Goal: Navigation & Orientation: Find specific page/section

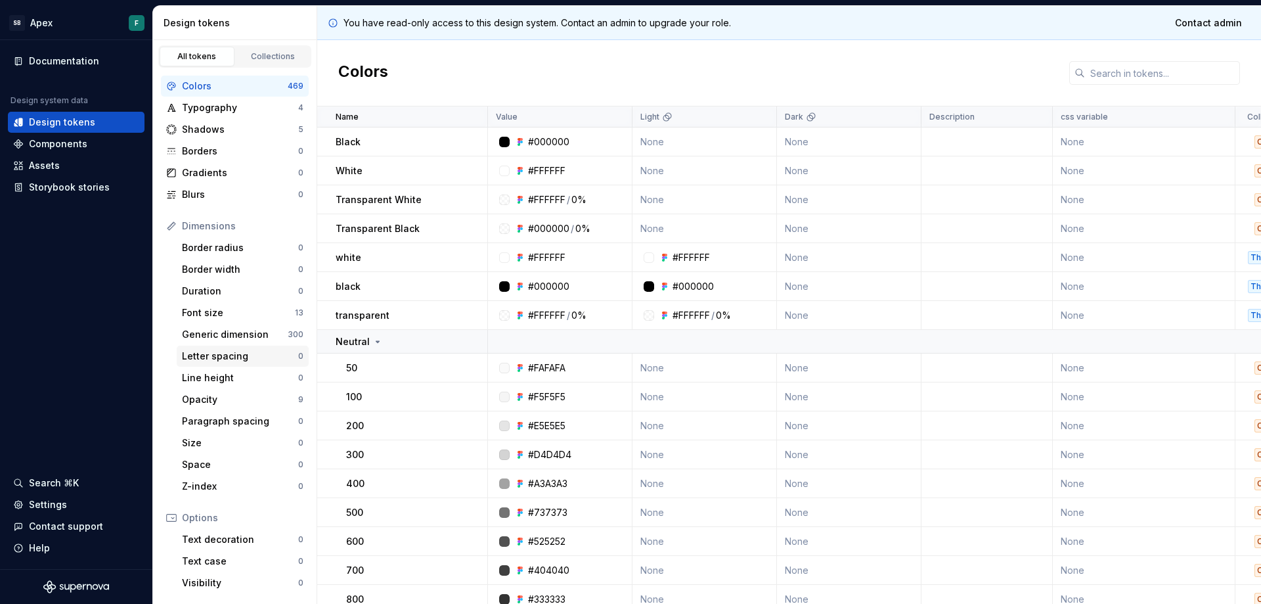
scroll to position [116, 0]
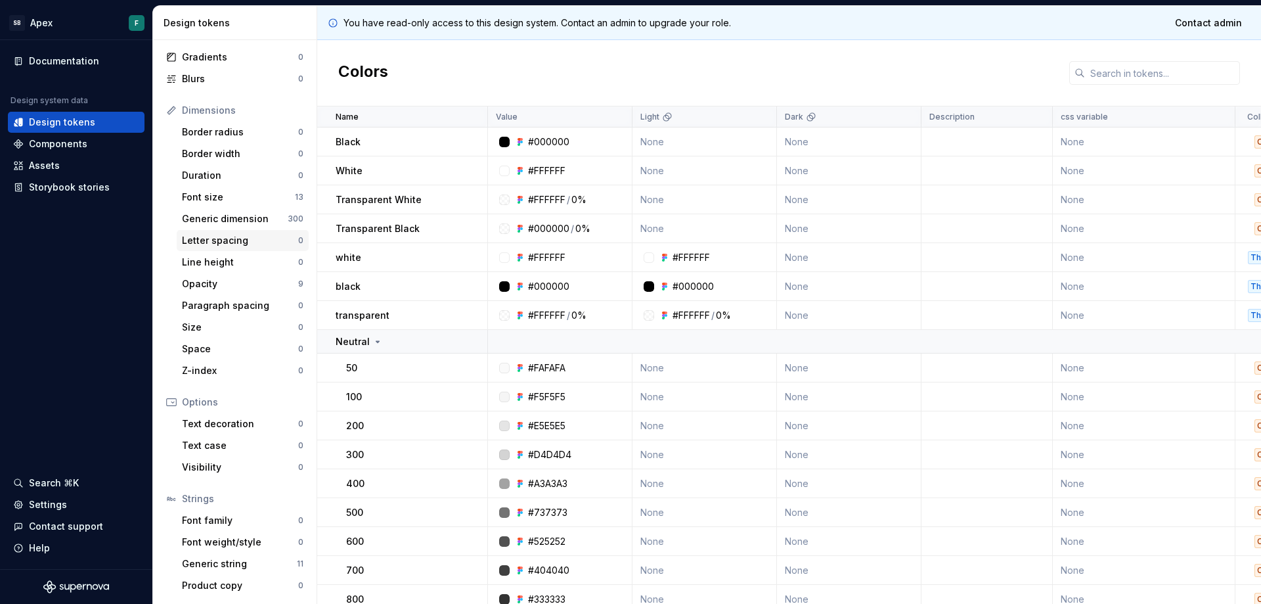
click at [232, 361] on div "Z-index 0" at bounding box center [243, 370] width 132 height 21
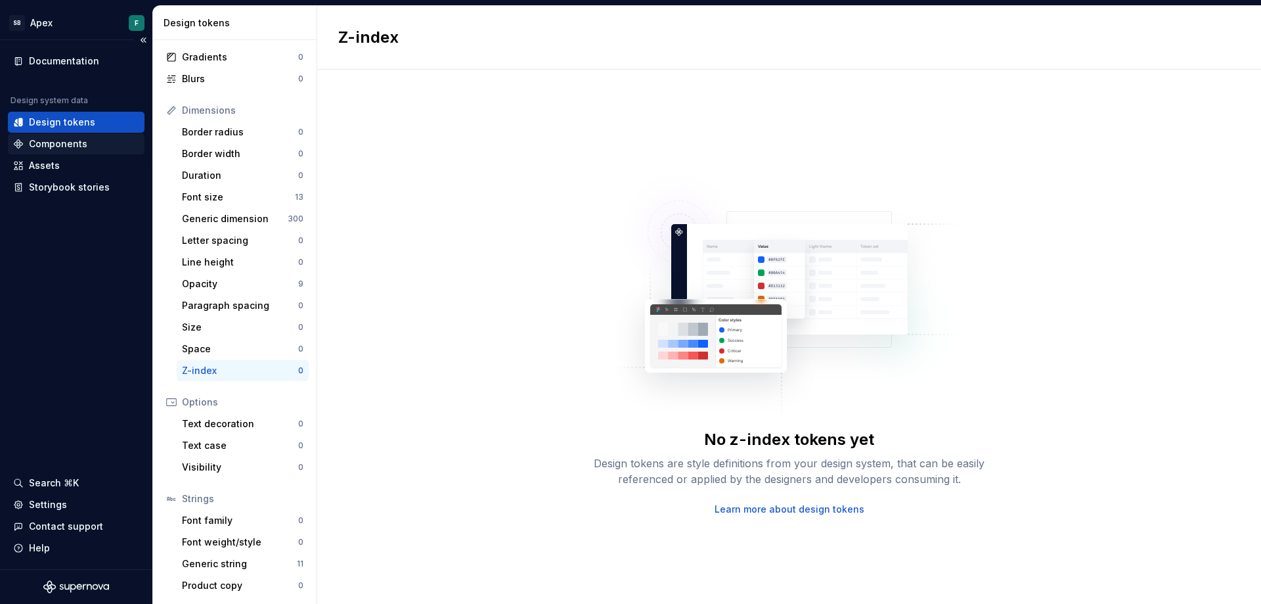
click at [58, 150] on div "Components" at bounding box center [58, 143] width 58 height 13
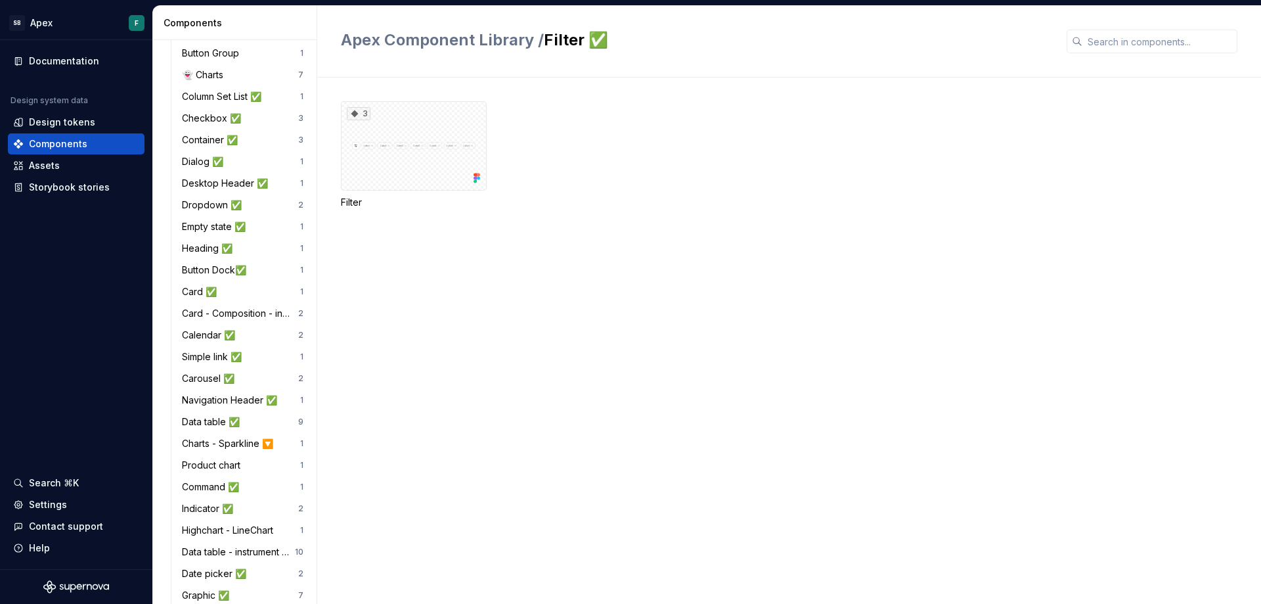
scroll to position [414, 0]
click at [207, 378] on div "Carousel ✅ 2" at bounding box center [243, 377] width 132 height 21
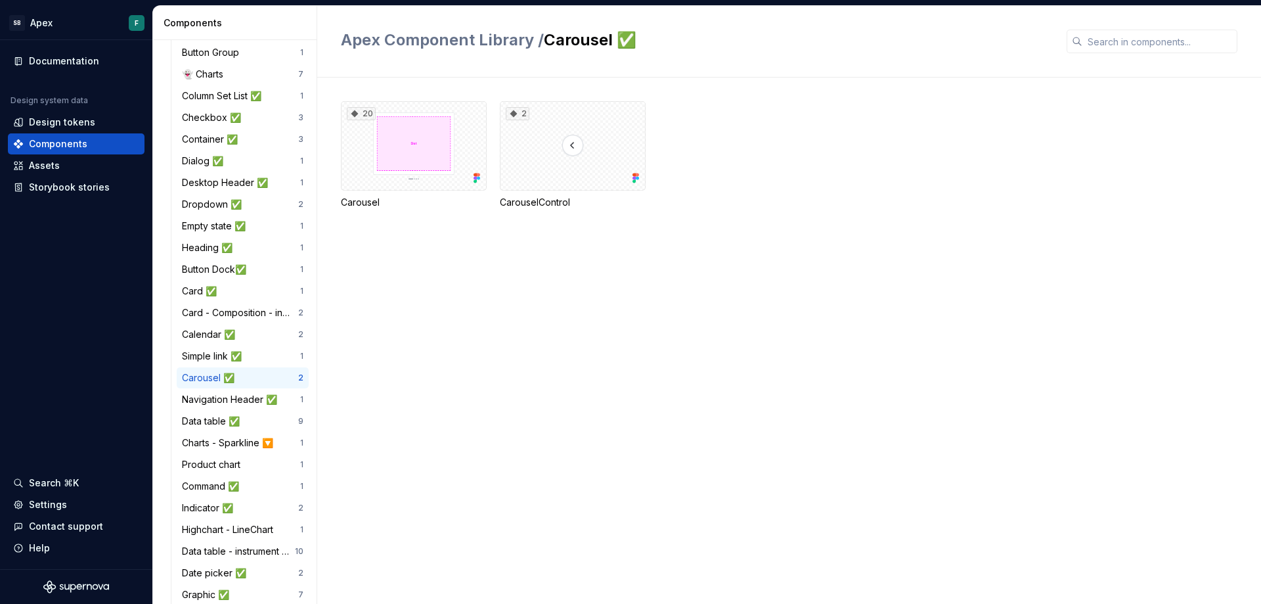
click at [376, 203] on div "Carousel" at bounding box center [414, 202] width 146 height 13
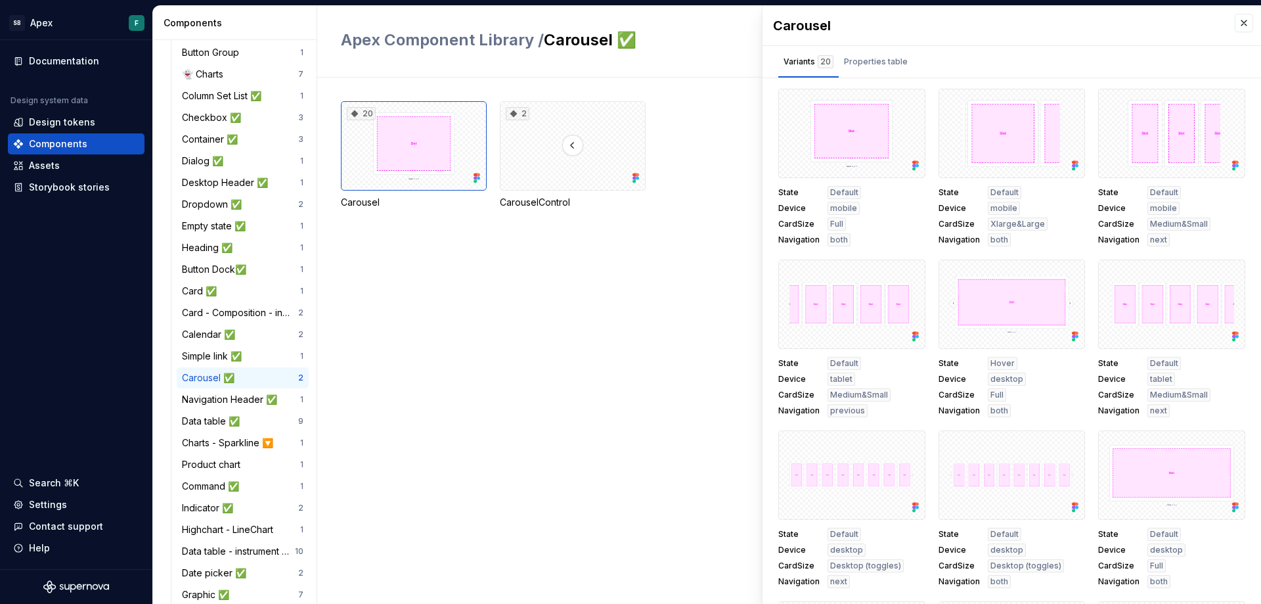
click at [376, 203] on div "Carousel" at bounding box center [414, 202] width 146 height 13
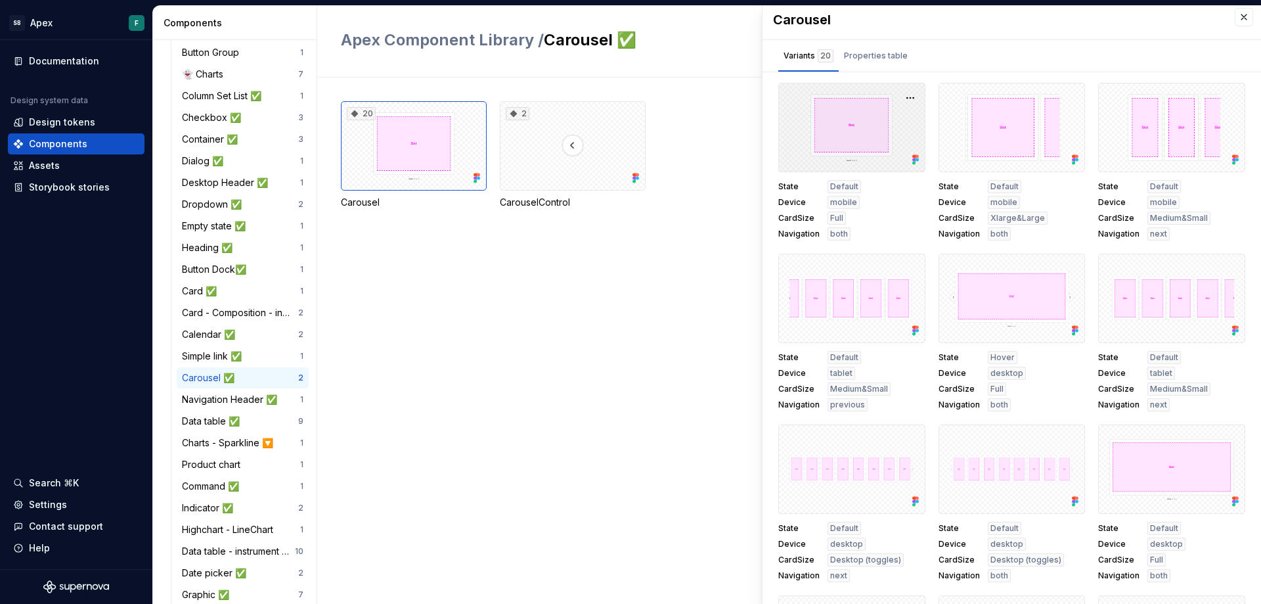
click at [848, 143] on div at bounding box center [851, 127] width 147 height 89
click at [849, 191] on span "Default" at bounding box center [844, 186] width 28 height 11
click at [895, 206] on div "State Default Device mobile CardSize Full Navigation both" at bounding box center [851, 210] width 147 height 60
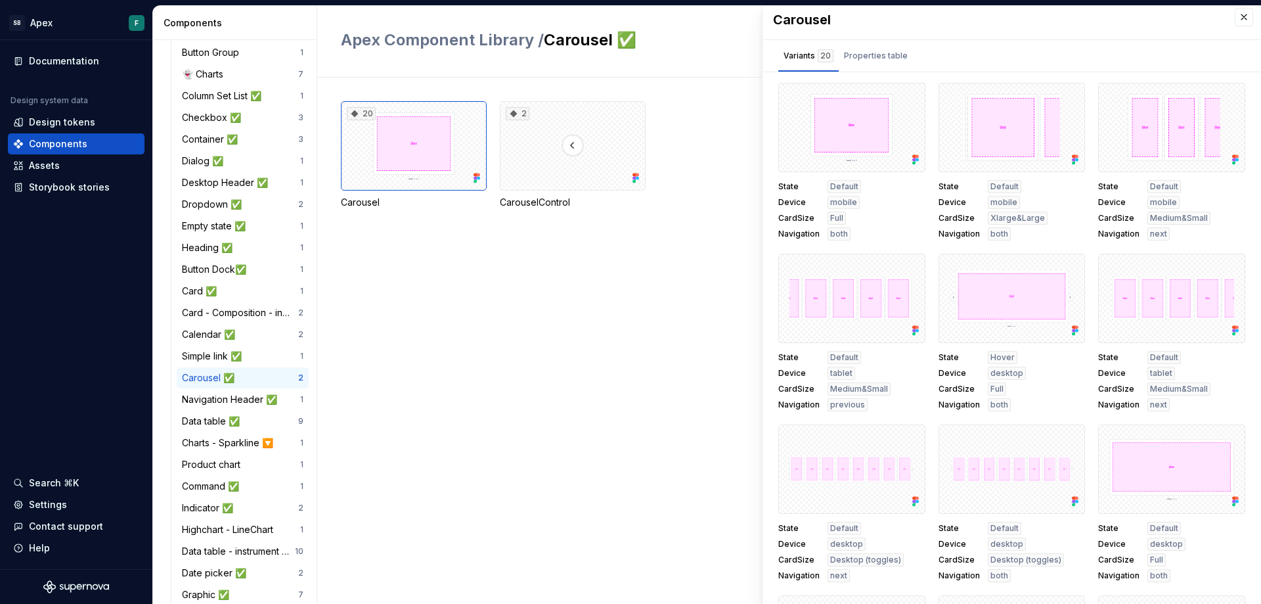
click at [895, 206] on div "State Default Device mobile CardSize Full Navigation both" at bounding box center [851, 210] width 147 height 60
click at [68, 191] on div "Storybook stories" at bounding box center [69, 187] width 81 height 13
